Goal: Find contact information: Find contact information

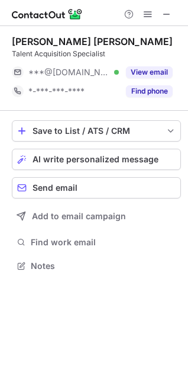
scroll to position [5, 5]
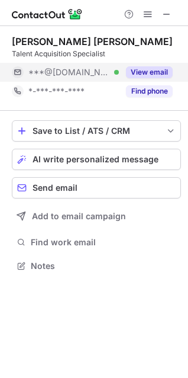
click at [146, 67] on button "View email" at bounding box center [149, 72] width 47 height 12
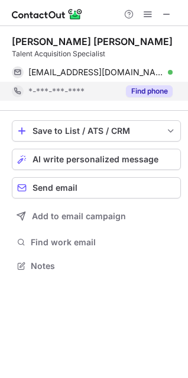
click at [143, 96] on button "Find phone" at bounding box center [149, 91] width 47 height 12
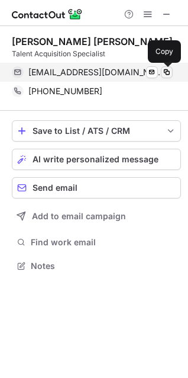
click at [166, 70] on span at bounding box center [166, 71] width 9 height 9
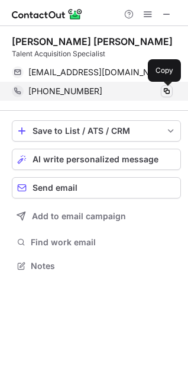
click at [170, 91] on span at bounding box center [166, 90] width 9 height 9
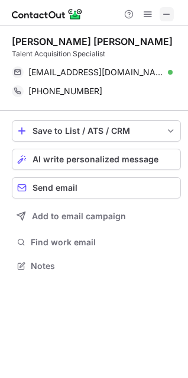
click at [166, 12] on span at bounding box center [166, 13] width 9 height 9
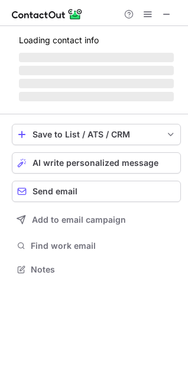
scroll to position [268, 188]
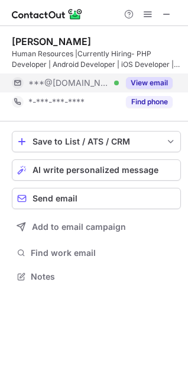
click at [140, 81] on button "View email" at bounding box center [149, 83] width 47 height 12
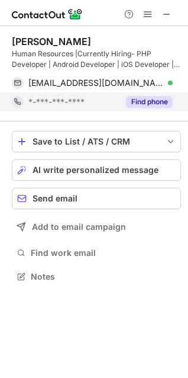
click at [144, 102] on button "Find phone" at bounding box center [149, 102] width 47 height 12
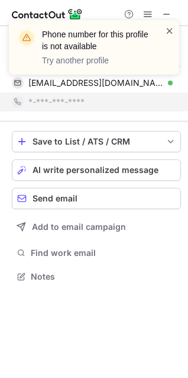
click at [168, 27] on span at bounding box center [169, 31] width 9 height 12
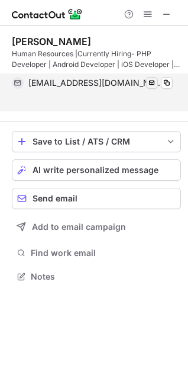
scroll to position [249, 188]
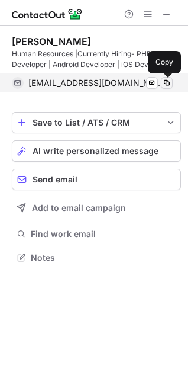
click at [166, 81] on span at bounding box center [166, 82] width 9 height 9
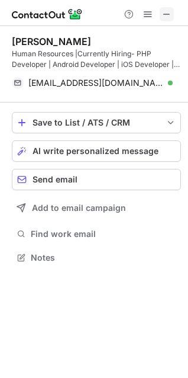
click at [168, 15] on span at bounding box center [166, 13] width 9 height 9
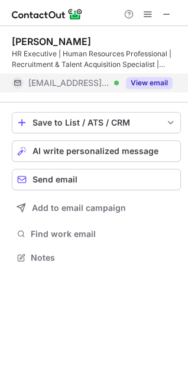
click at [144, 83] on button "View email" at bounding box center [149, 83] width 47 height 12
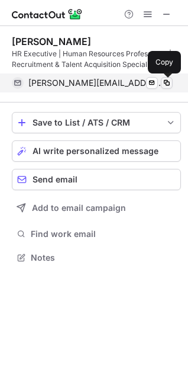
click at [165, 82] on span at bounding box center [166, 82] width 9 height 9
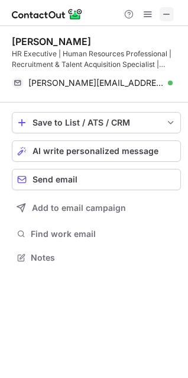
click at [170, 17] on span at bounding box center [166, 13] width 9 height 9
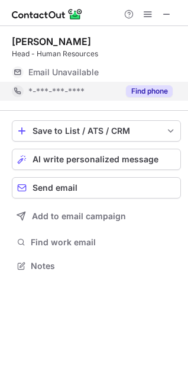
scroll to position [295, 188]
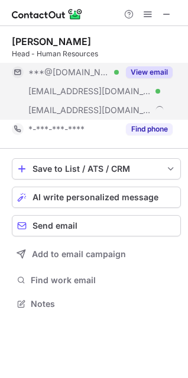
click at [142, 68] on button "View email" at bounding box center [149, 72] width 47 height 12
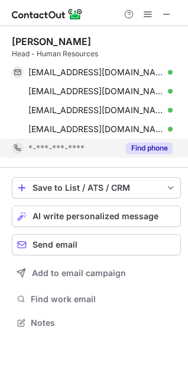
click at [149, 147] on button "Find phone" at bounding box center [149, 148] width 47 height 12
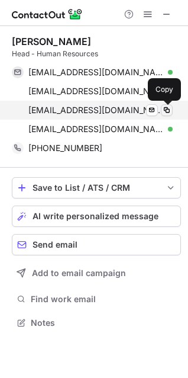
click at [168, 110] on span at bounding box center [166, 109] width 9 height 9
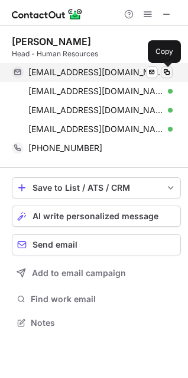
click at [163, 73] on span at bounding box center [166, 71] width 9 height 9
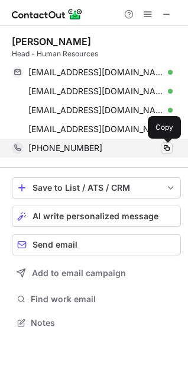
click at [166, 149] on span at bounding box center [166, 147] width 9 height 9
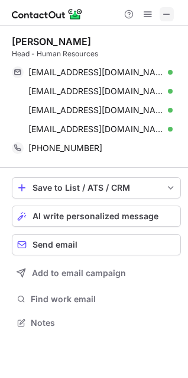
click at [166, 15] on span at bounding box center [166, 13] width 9 height 9
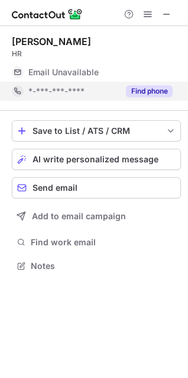
scroll to position [276, 188]
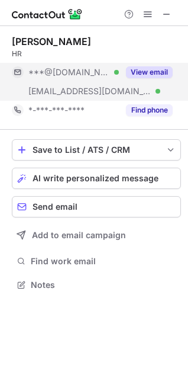
click at [153, 69] on button "View email" at bounding box center [149, 72] width 47 height 12
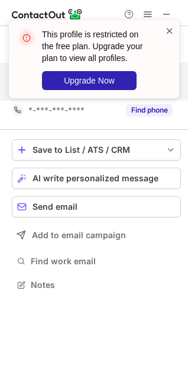
click at [169, 28] on span at bounding box center [169, 31] width 9 height 12
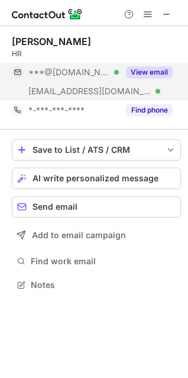
click at [157, 113] on div "This profile is restricted on the free plan. Upgrade your plan to view all prof…" at bounding box center [93, 63] width 189 height 111
click at [157, 113] on button "Find phone" at bounding box center [149, 110] width 47 height 12
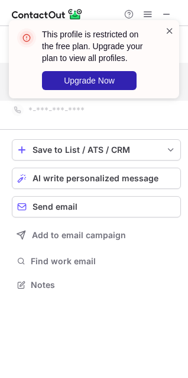
click at [169, 30] on span at bounding box center [169, 31] width 9 height 12
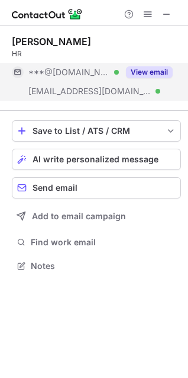
scroll to position [257, 188]
click at [169, 14] on span at bounding box center [166, 13] width 9 height 9
